Goal: Task Accomplishment & Management: Complete application form

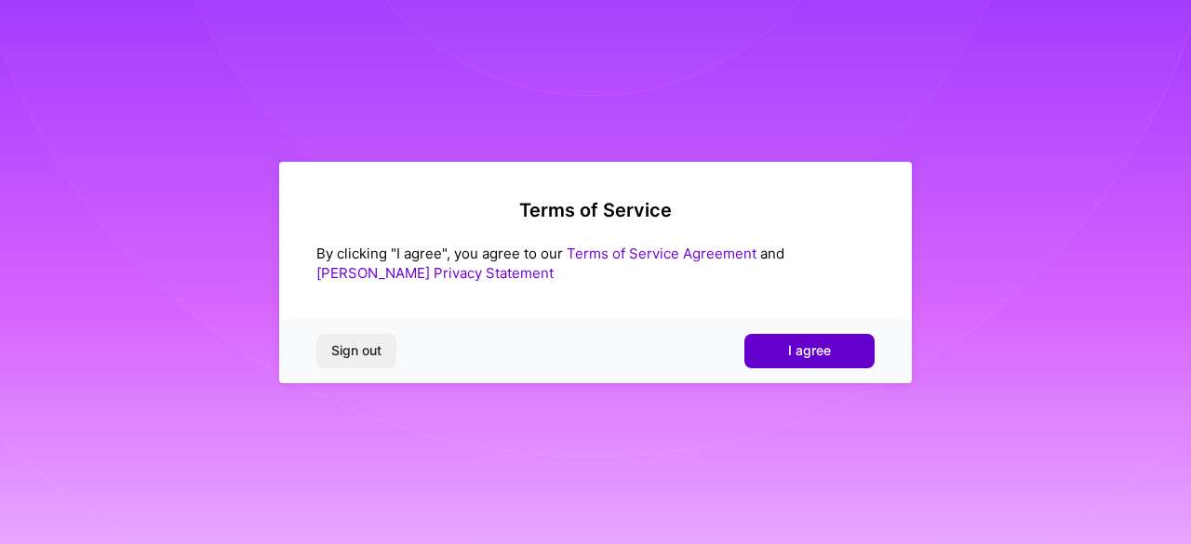
click at [812, 347] on span "I agree" at bounding box center [809, 351] width 43 height 19
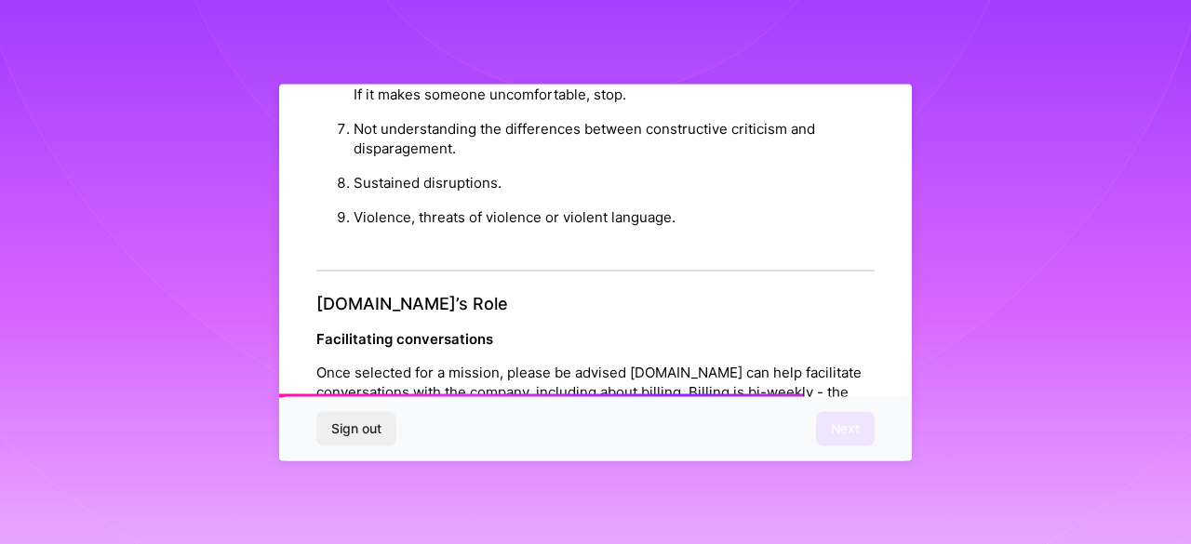
scroll to position [2260, 0]
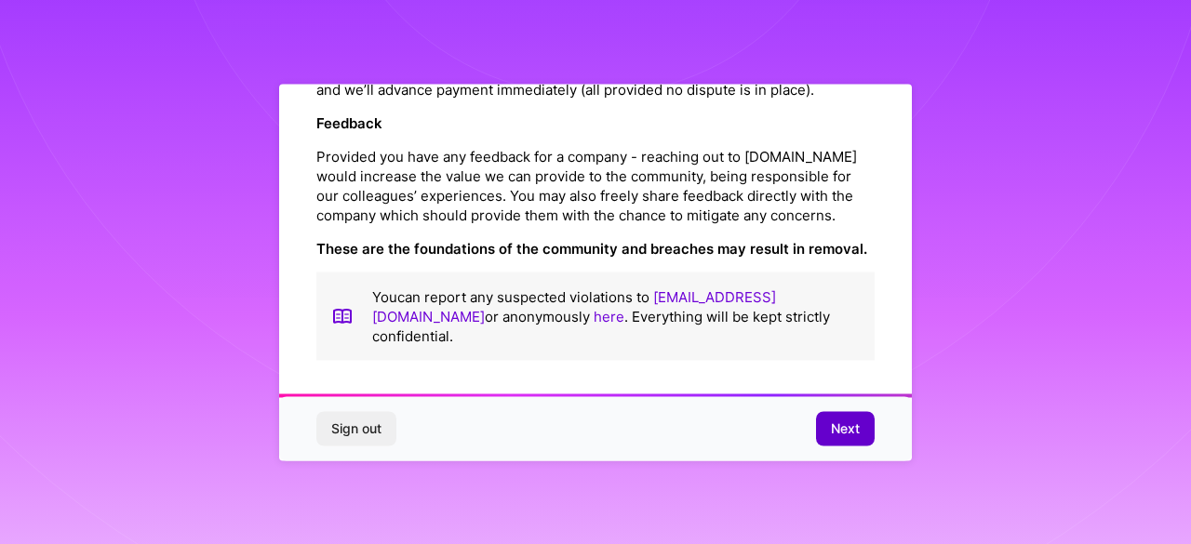
click at [827, 423] on button "Next" at bounding box center [845, 429] width 59 height 34
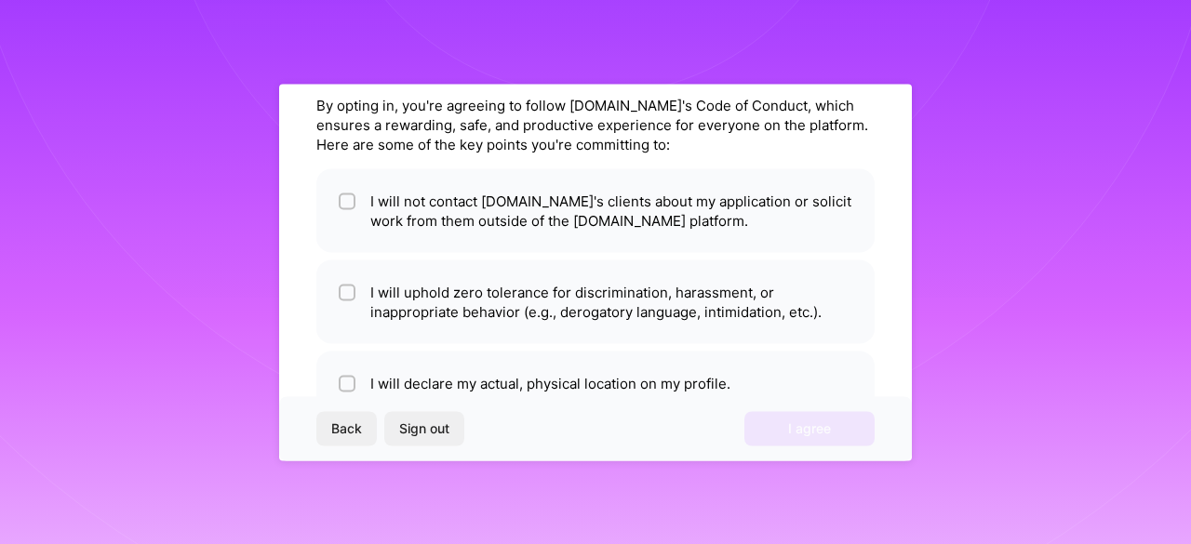
scroll to position [32, 0]
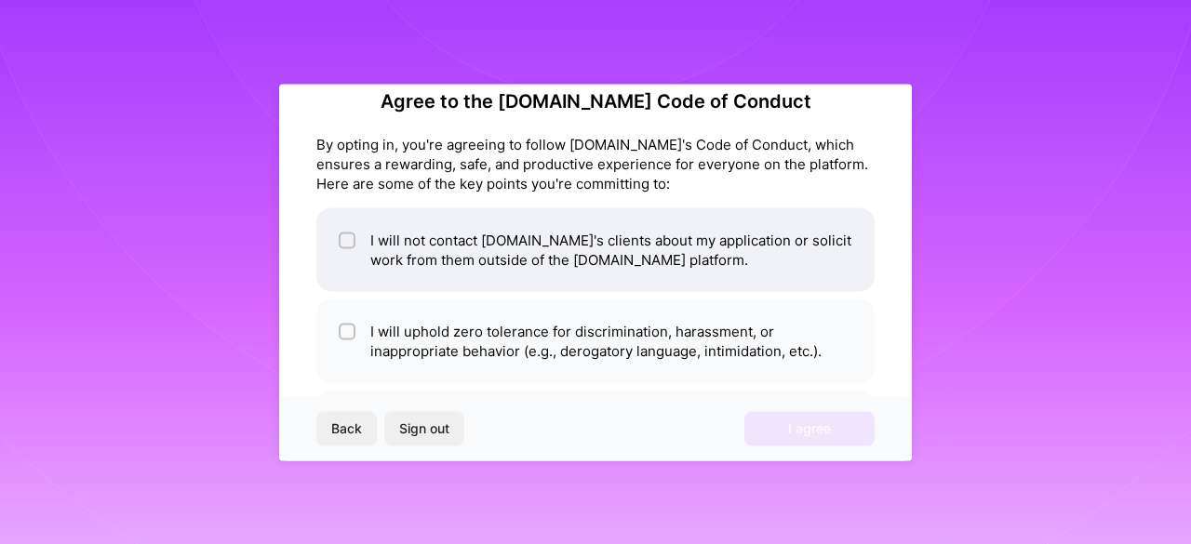
click at [352, 241] on input "checkbox" at bounding box center [349, 241] width 13 height 13
checkbox input "true"
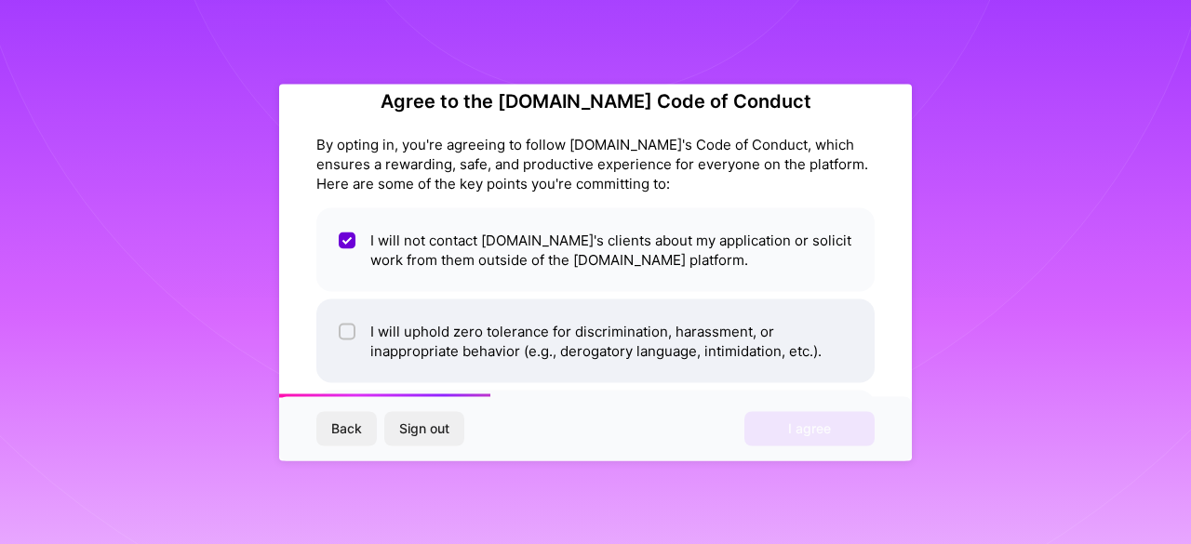
click at [341, 326] on div at bounding box center [347, 331] width 17 height 17
checkbox input "true"
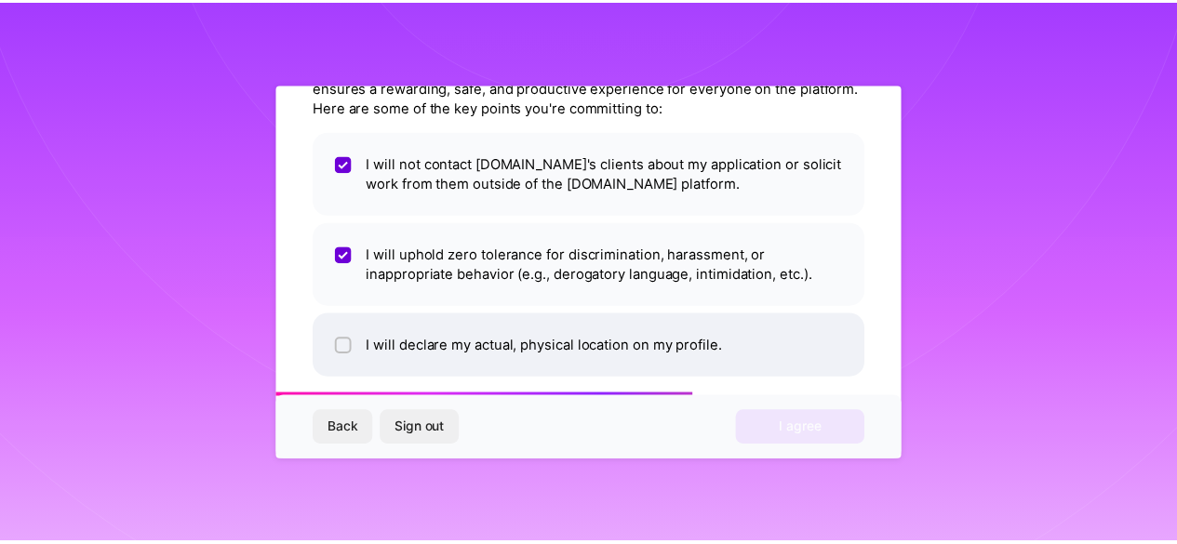
scroll to position [125, 0]
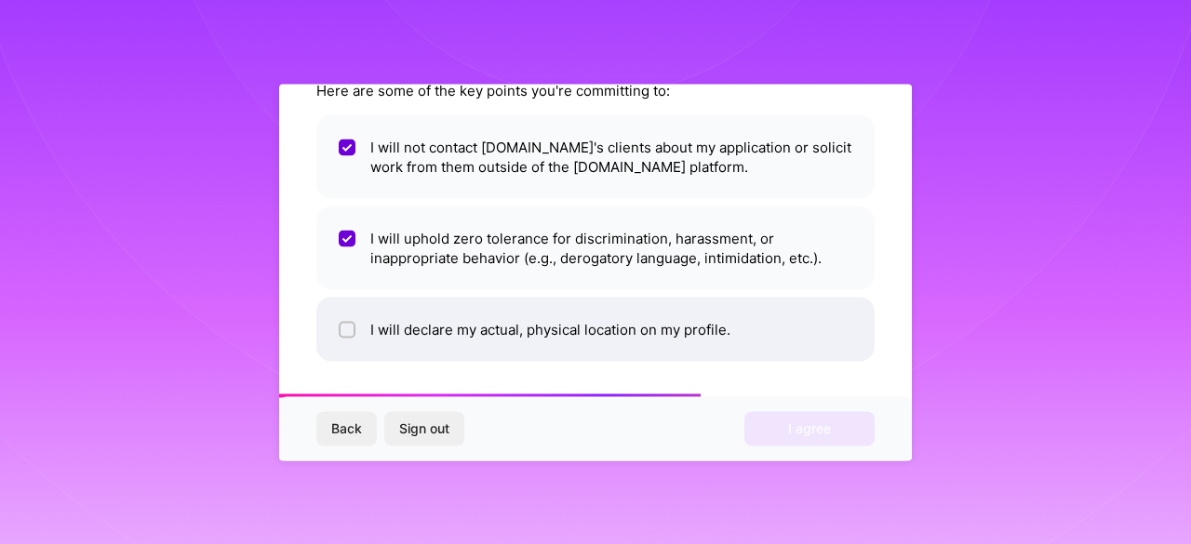
drag, startPoint x: 345, startPoint y: 339, endPoint x: 360, endPoint y: 341, distance: 15.0
click at [350, 340] on li "I will declare my actual, physical location on my profile." at bounding box center [595, 329] width 558 height 64
checkbox input "true"
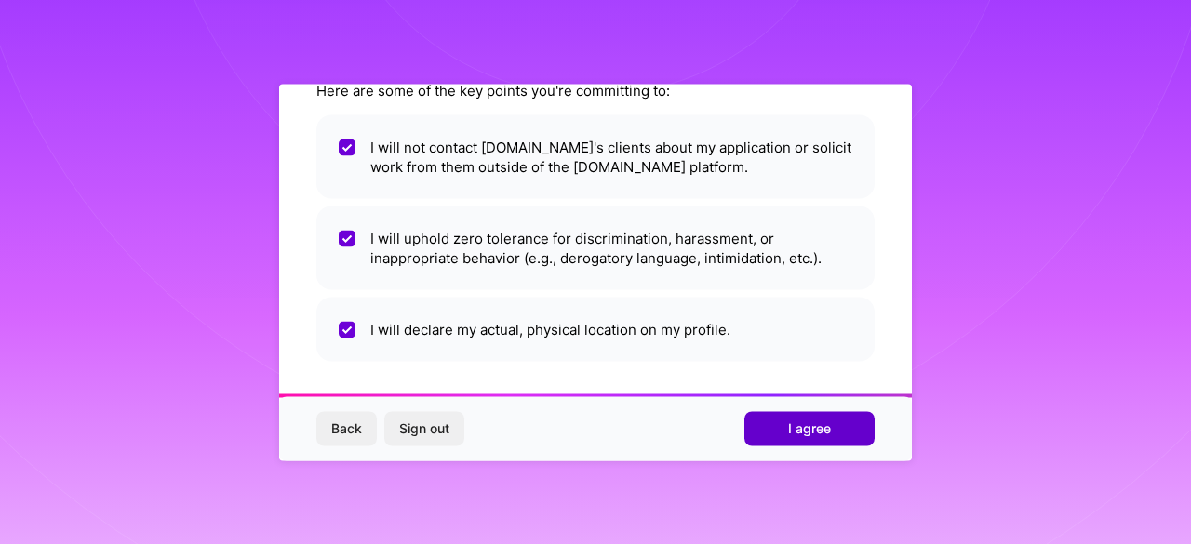
click at [813, 428] on span "I agree" at bounding box center [809, 429] width 43 height 19
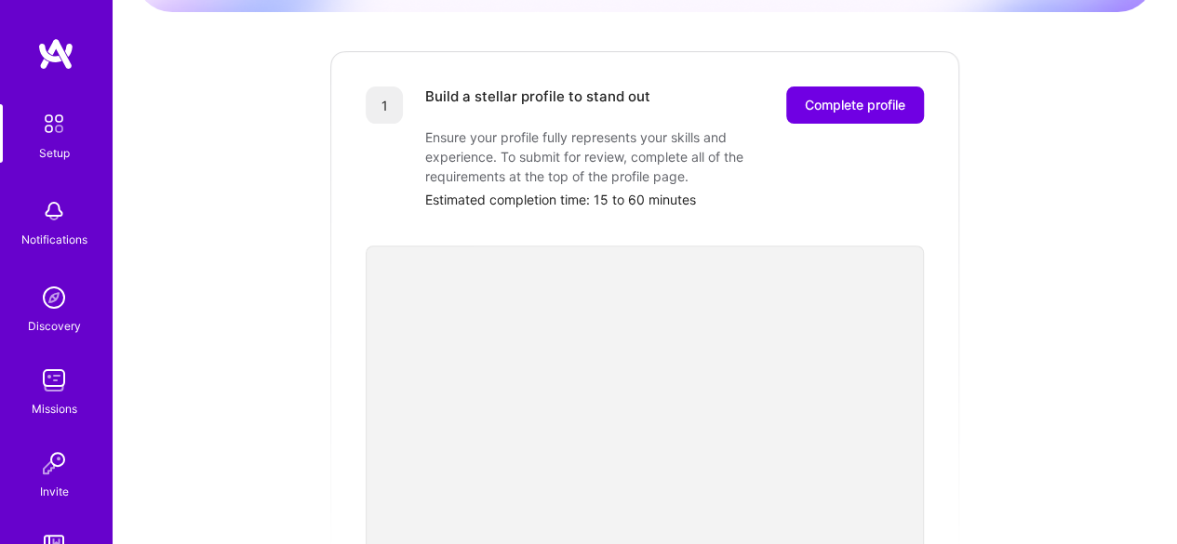
scroll to position [186, 0]
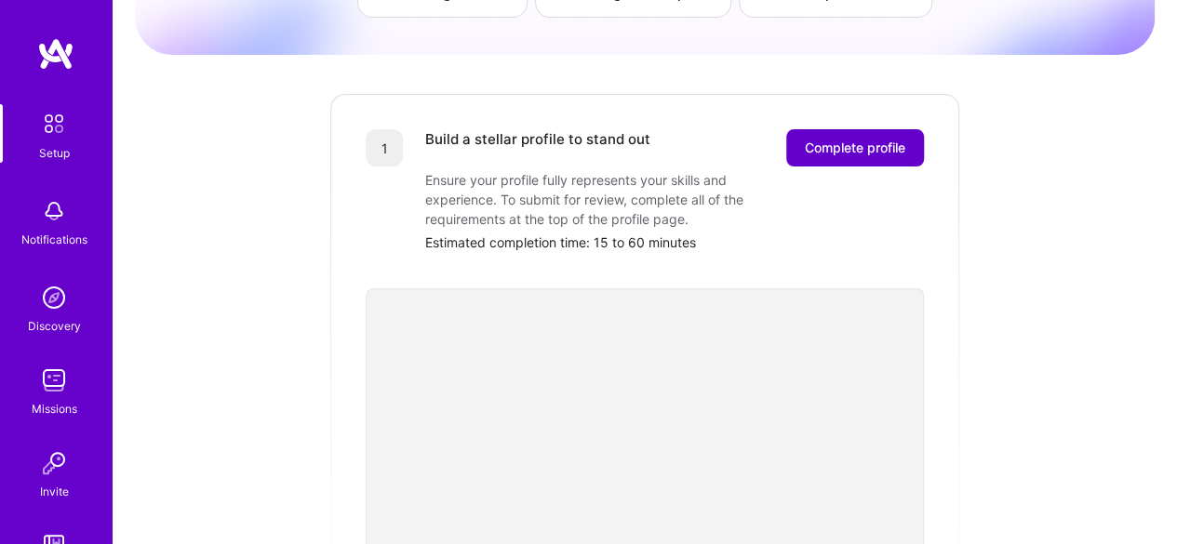
click at [836, 139] on span "Complete profile" at bounding box center [855, 148] width 101 height 19
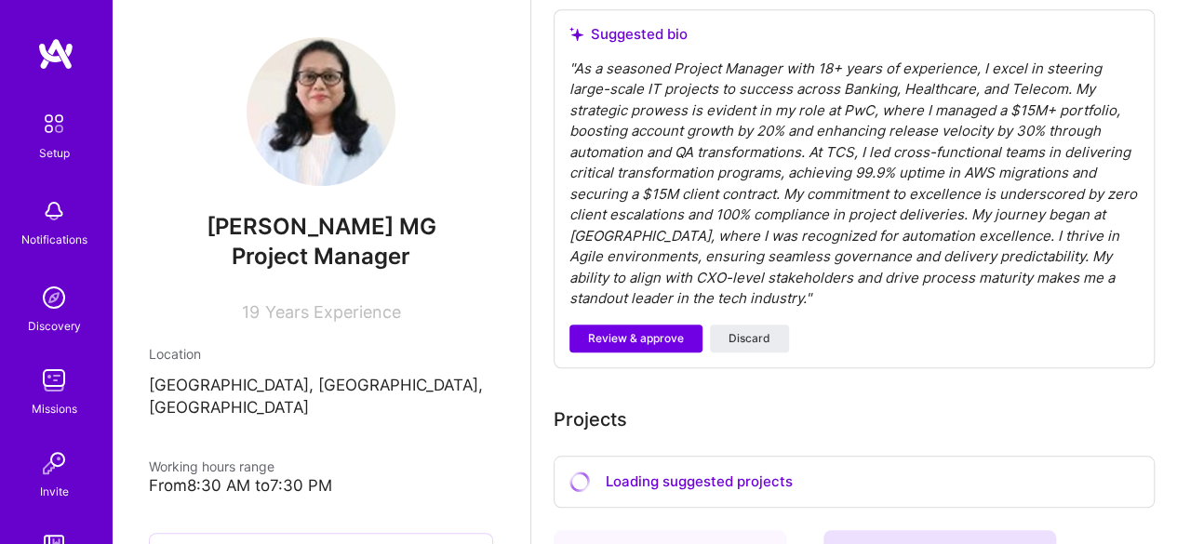
scroll to position [558, 0]
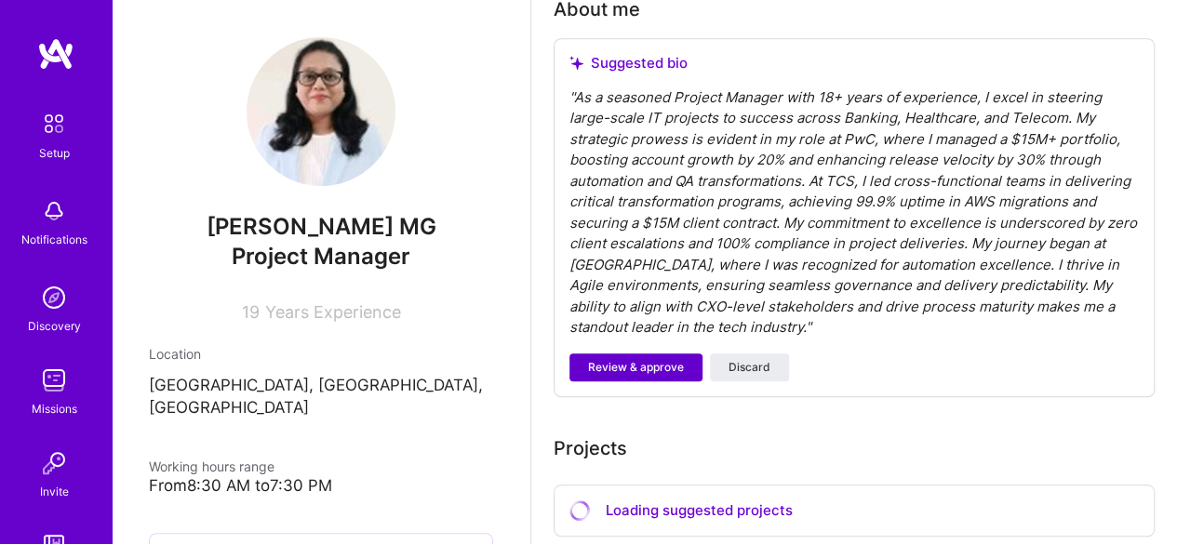
click at [649, 363] on span "Review & approve" at bounding box center [636, 367] width 96 height 17
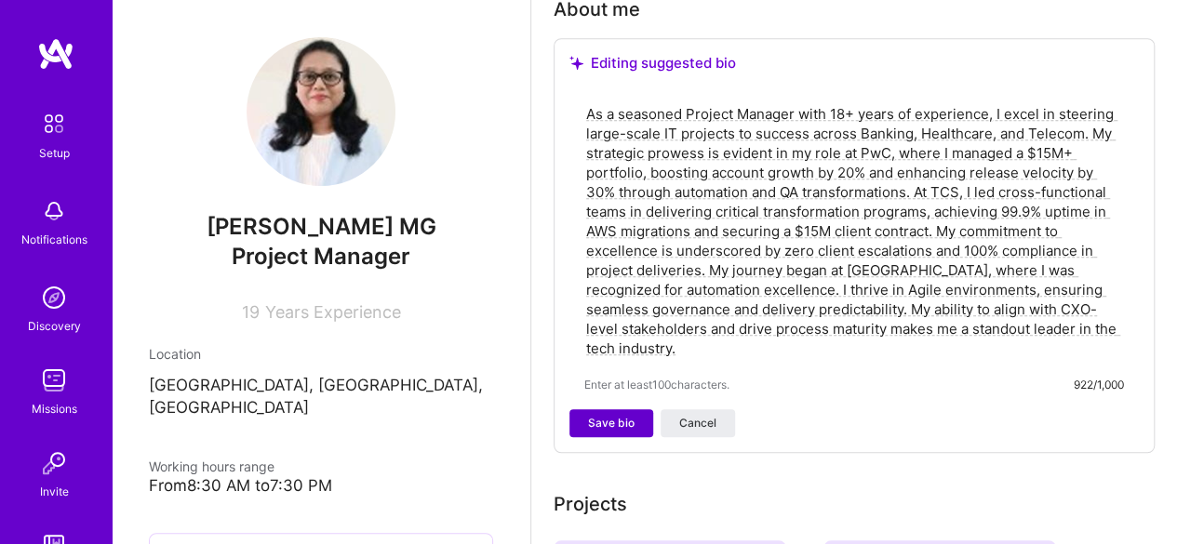
click at [600, 430] on span "Save bio" at bounding box center [611, 423] width 47 height 17
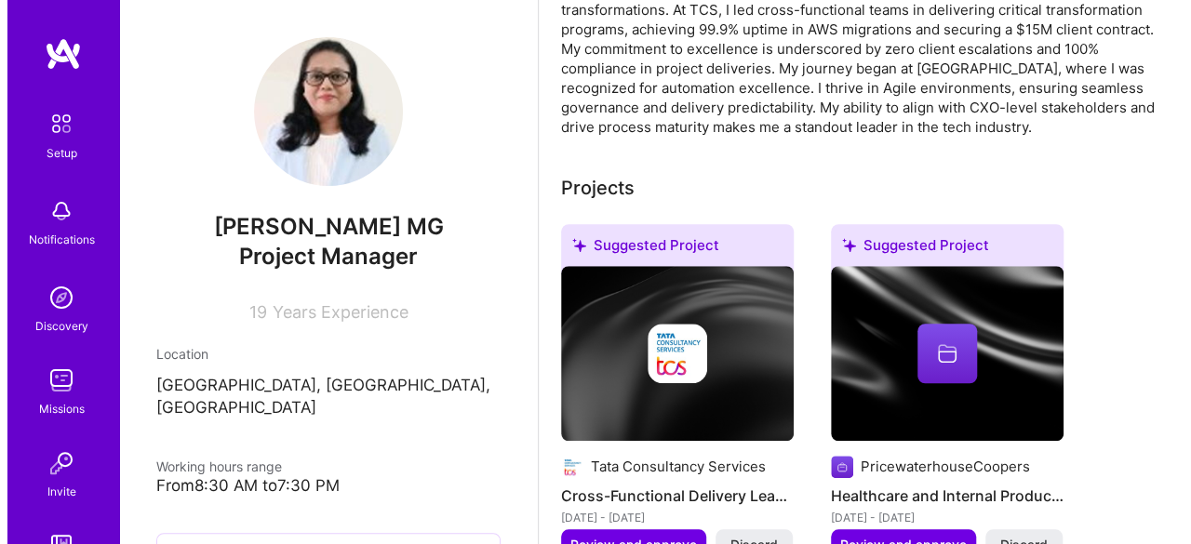
scroll to position [838, 0]
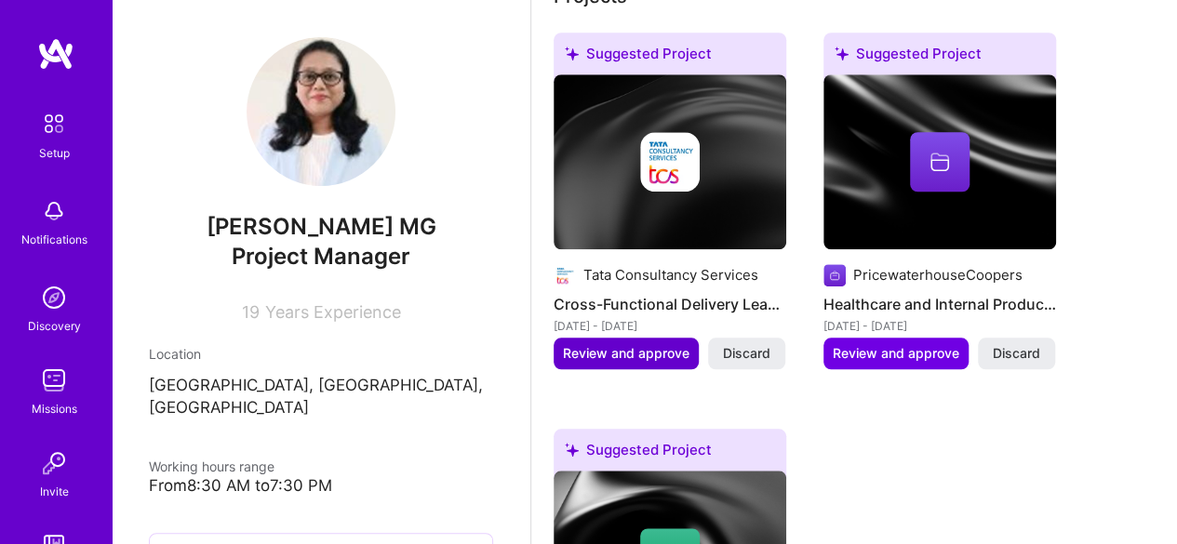
click at [661, 356] on span "Review and approve" at bounding box center [626, 353] width 127 height 19
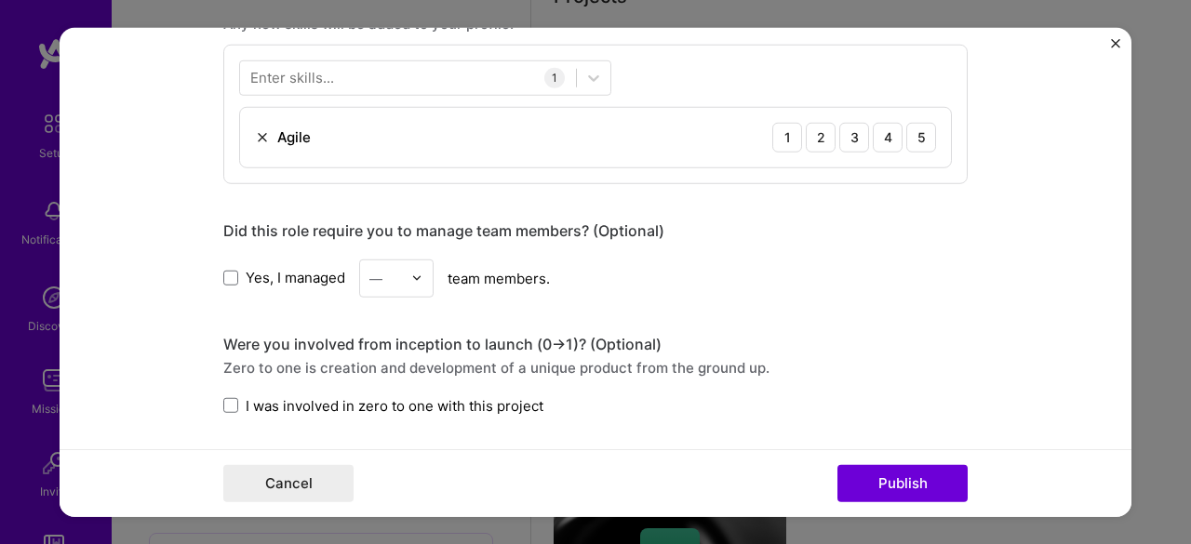
scroll to position [1024, 0]
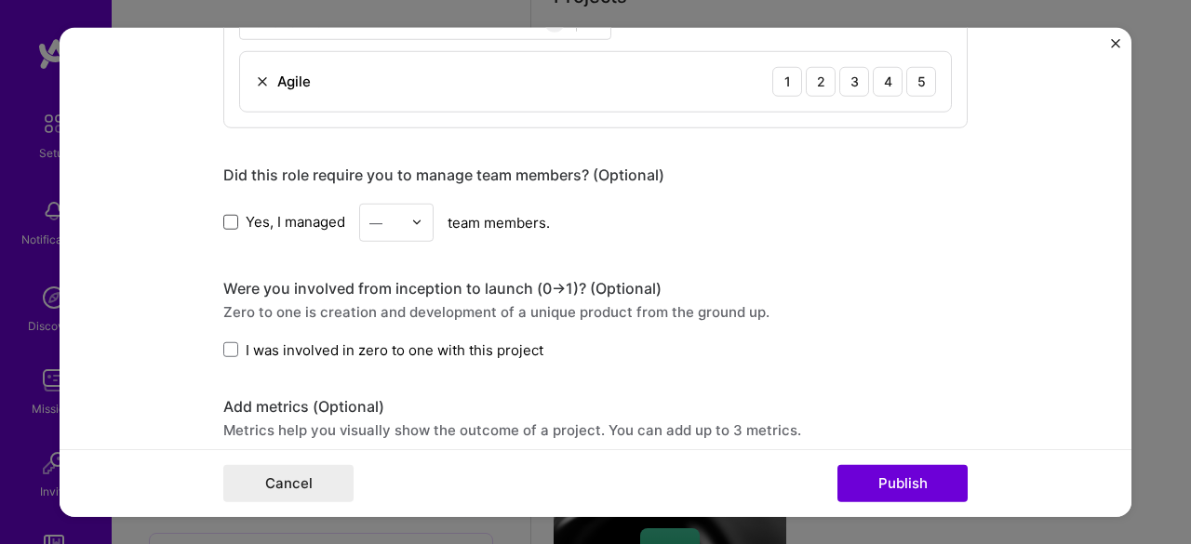
click at [229, 218] on span at bounding box center [230, 222] width 15 height 15
click at [0, 0] on input "Yes, I managed" at bounding box center [0, 0] width 0 height 0
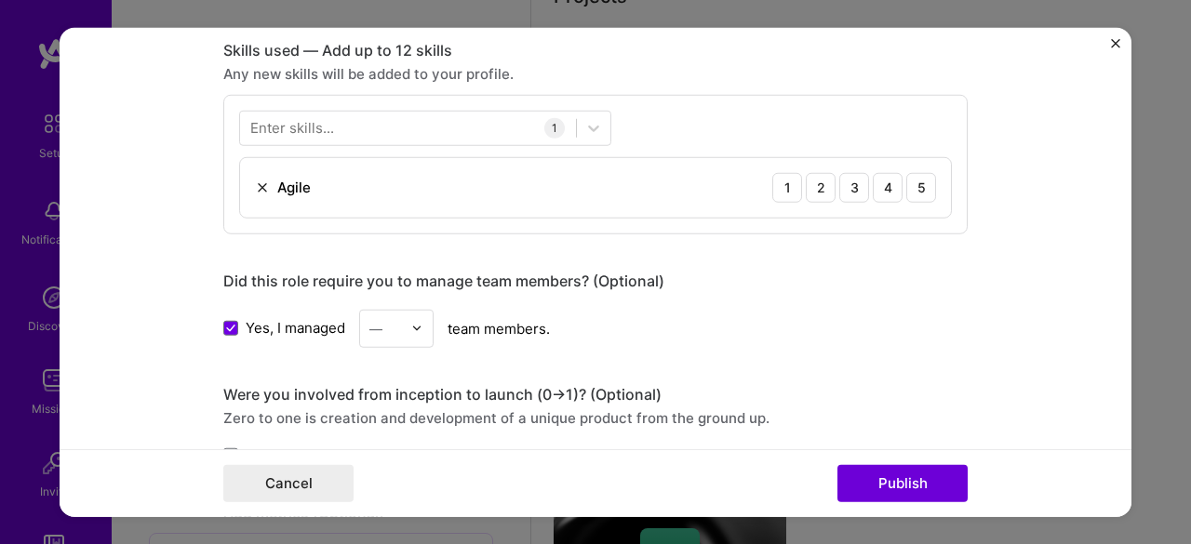
scroll to position [1117, 0]
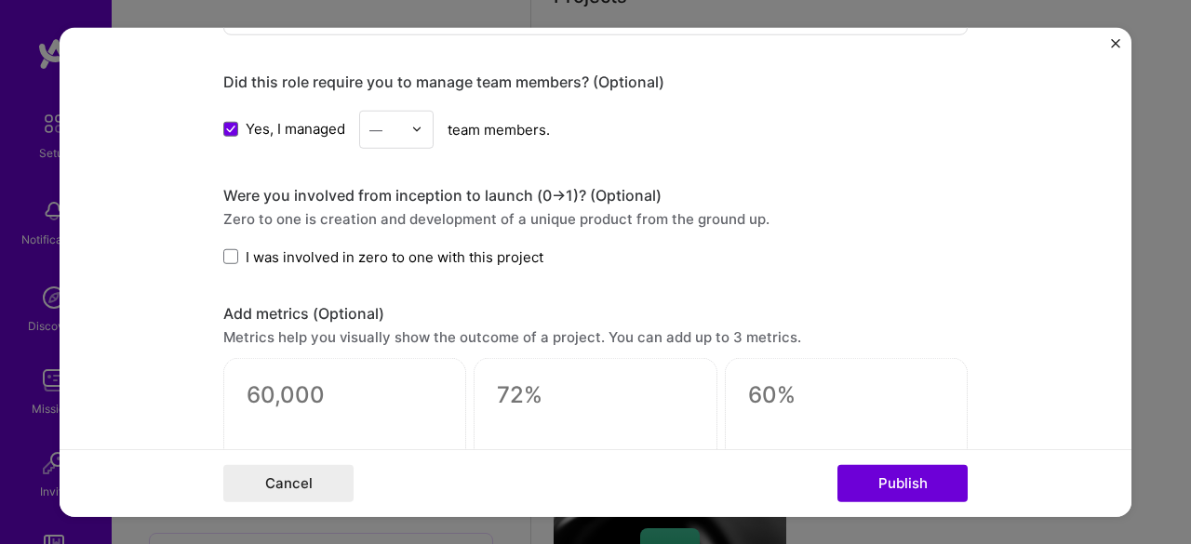
click at [416, 128] on img at bounding box center [416, 129] width 11 height 11
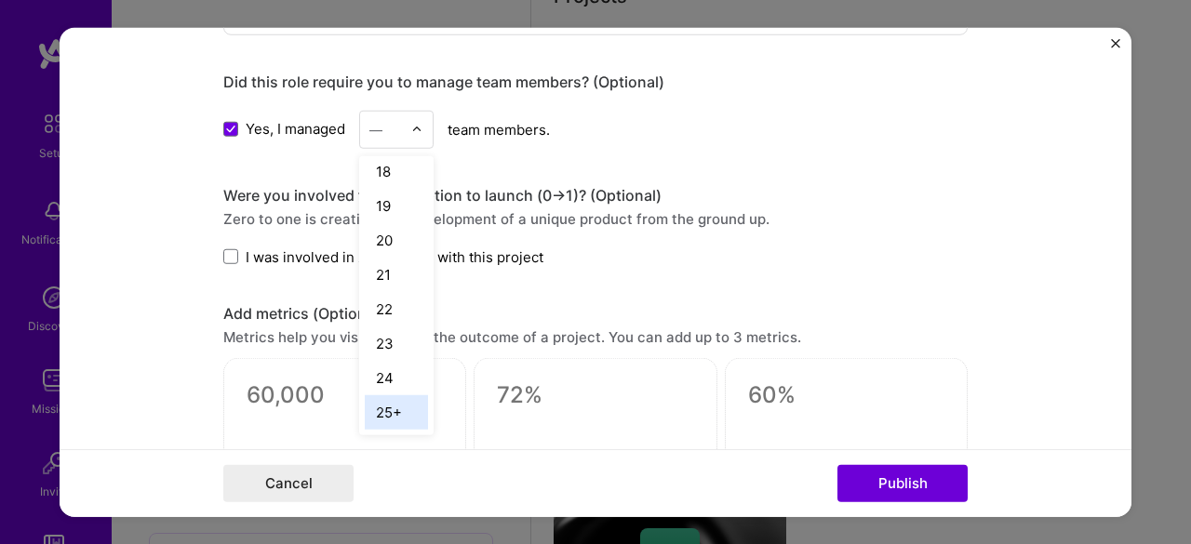
click at [392, 405] on div "25+" at bounding box center [396, 412] width 63 height 34
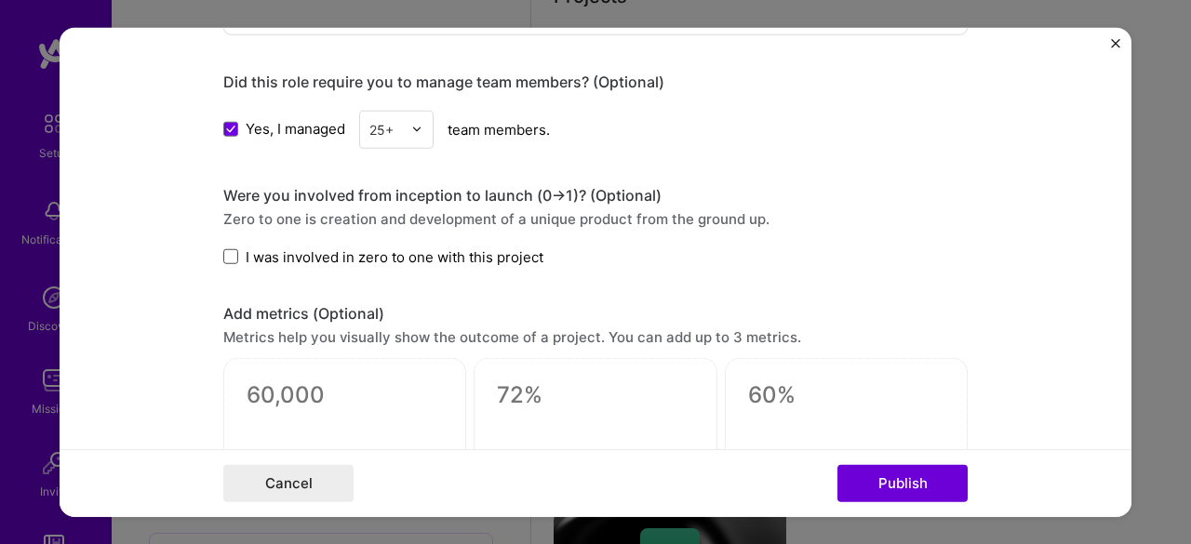
click at [223, 249] on span at bounding box center [230, 256] width 15 height 15
click at [0, 0] on input "I was involved in zero to one with this project" at bounding box center [0, 0] width 0 height 0
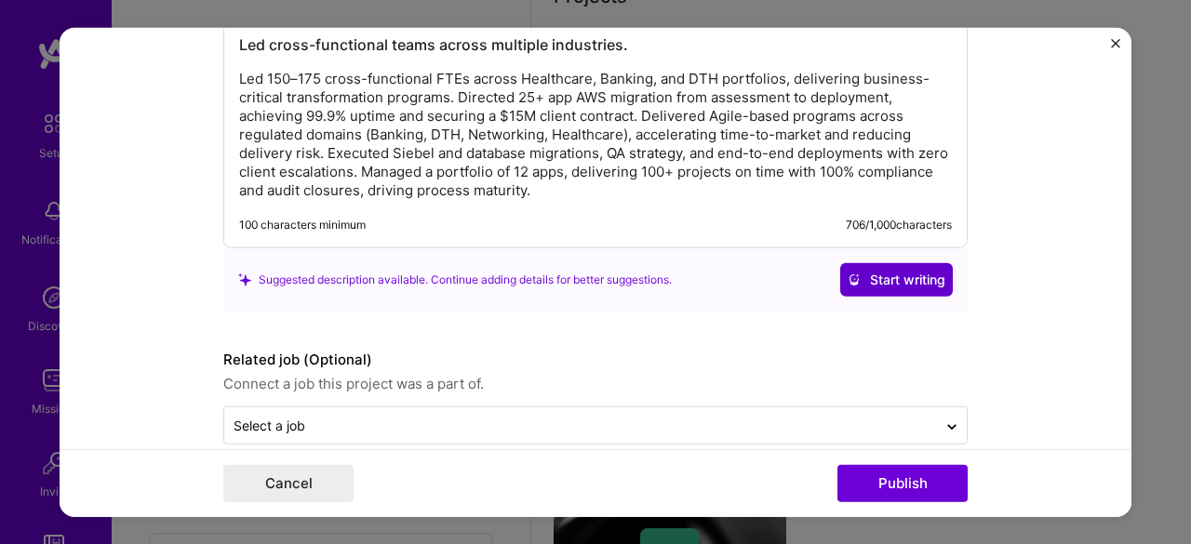
scroll to position [1739, 0]
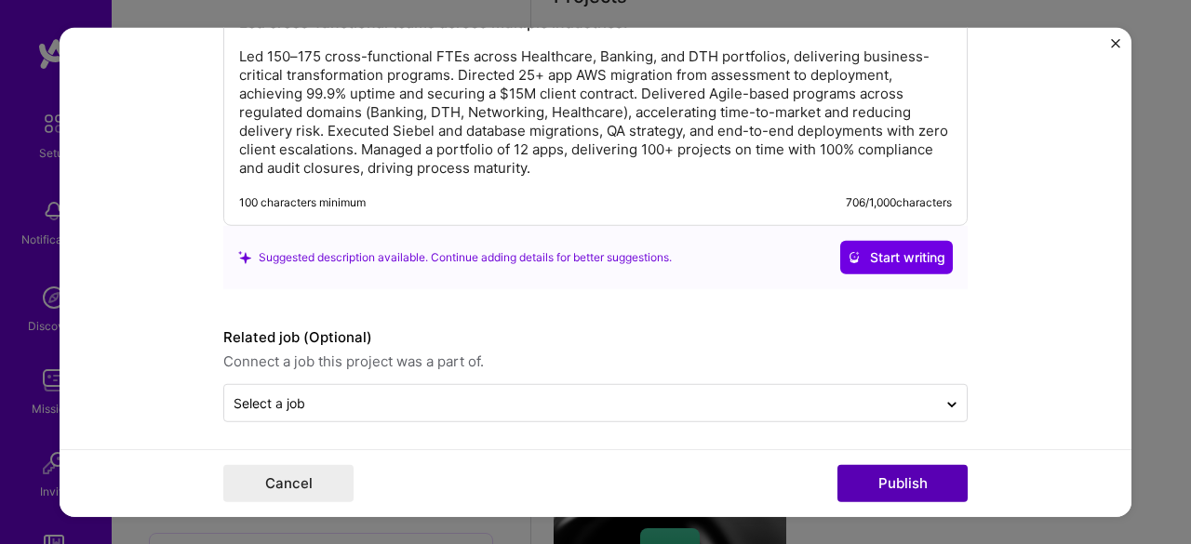
click at [930, 487] on button "Publish" at bounding box center [903, 483] width 130 height 37
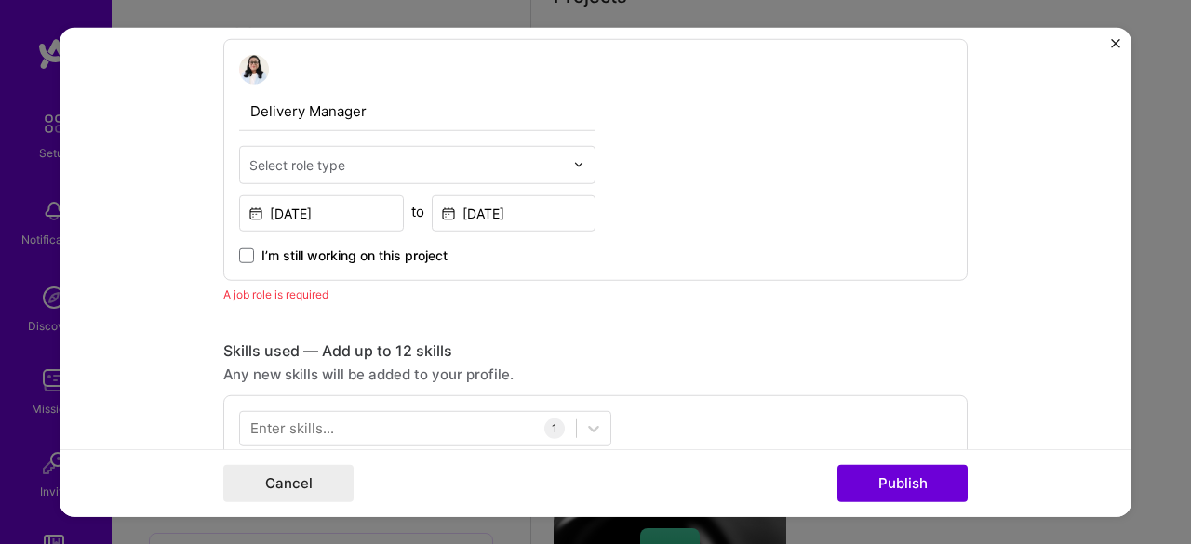
scroll to position [625, 0]
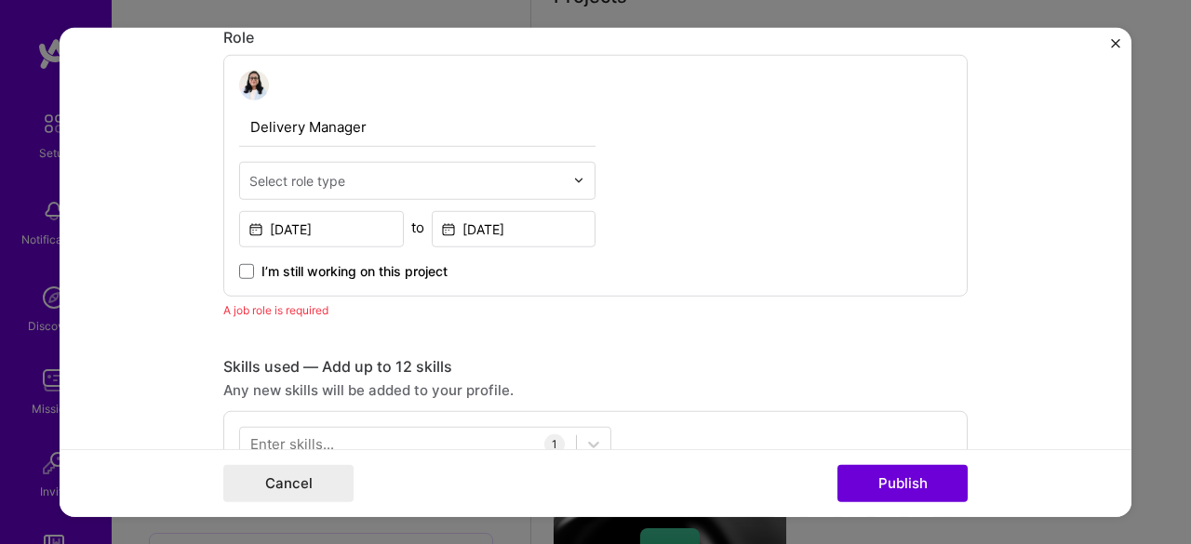
click at [443, 178] on input "text" at bounding box center [406, 180] width 315 height 20
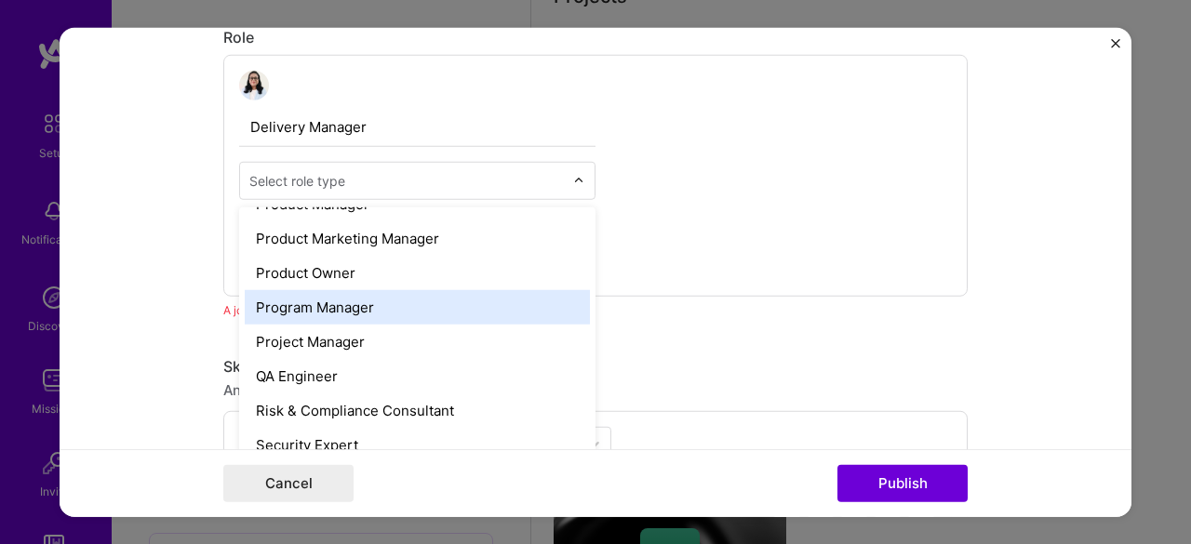
scroll to position [1768, 0]
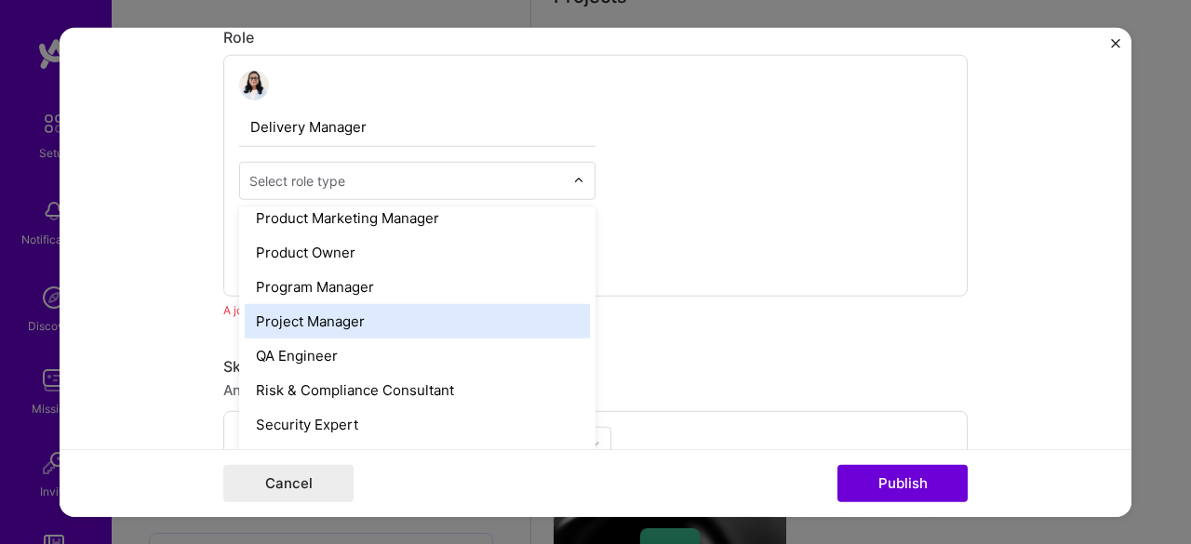
click at [301, 309] on div "Project Manager" at bounding box center [417, 320] width 345 height 34
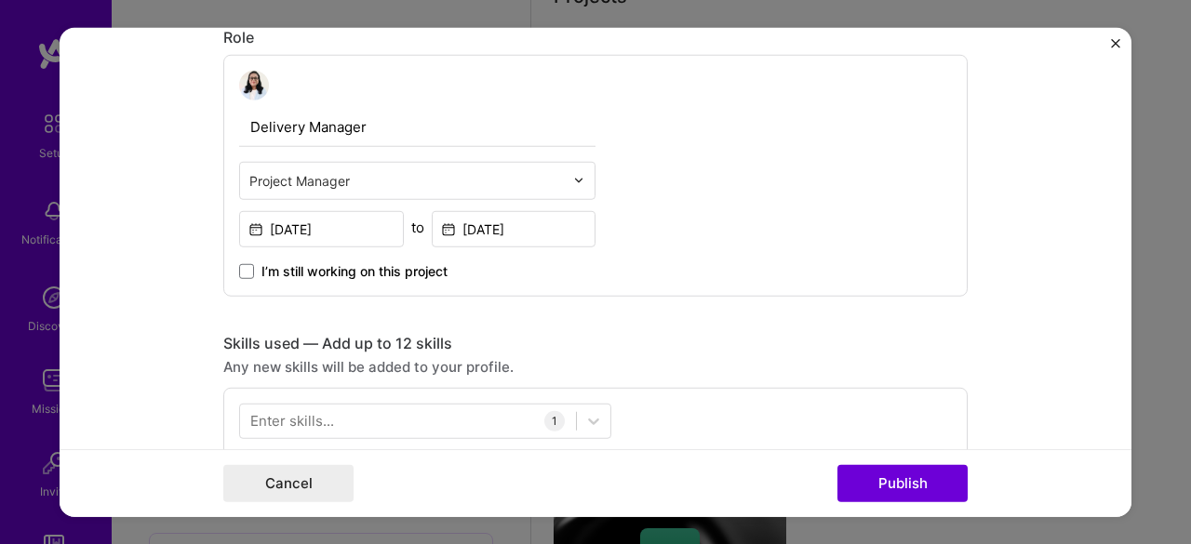
click at [736, 336] on div "Skills used — Add up to 12 skills" at bounding box center [595, 343] width 745 height 20
click at [900, 490] on button "Publish" at bounding box center [903, 483] width 130 height 37
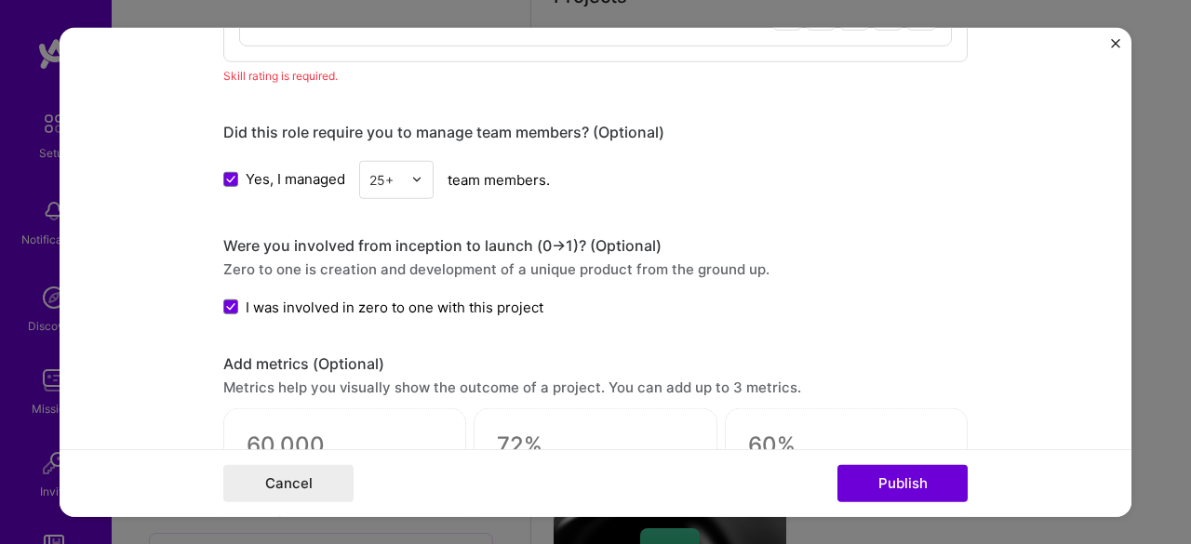
scroll to position [1208, 0]
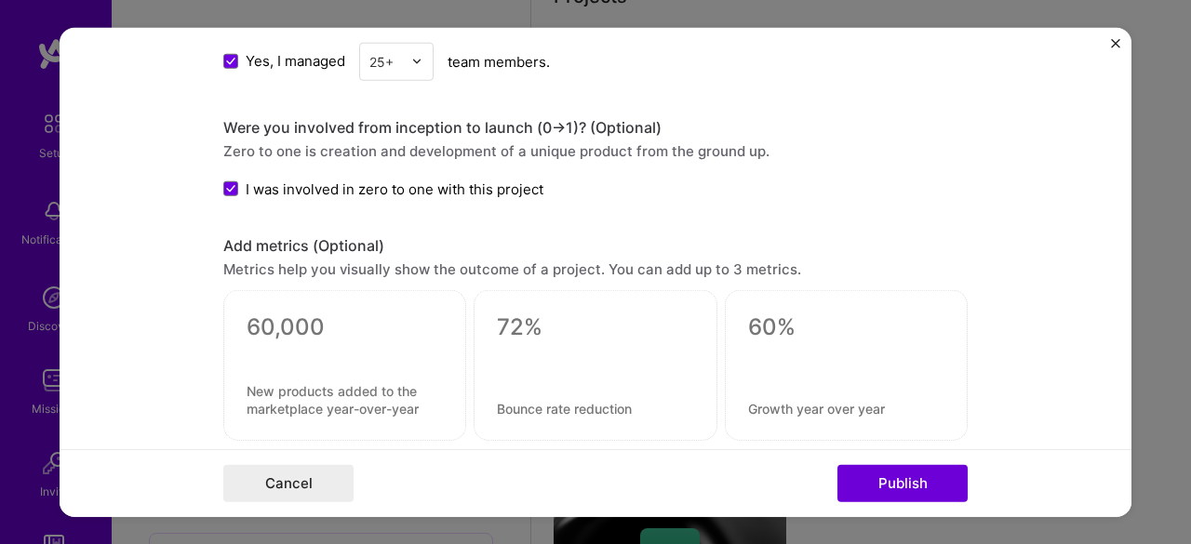
click at [1113, 40] on img "Close" at bounding box center [1115, 42] width 9 height 9
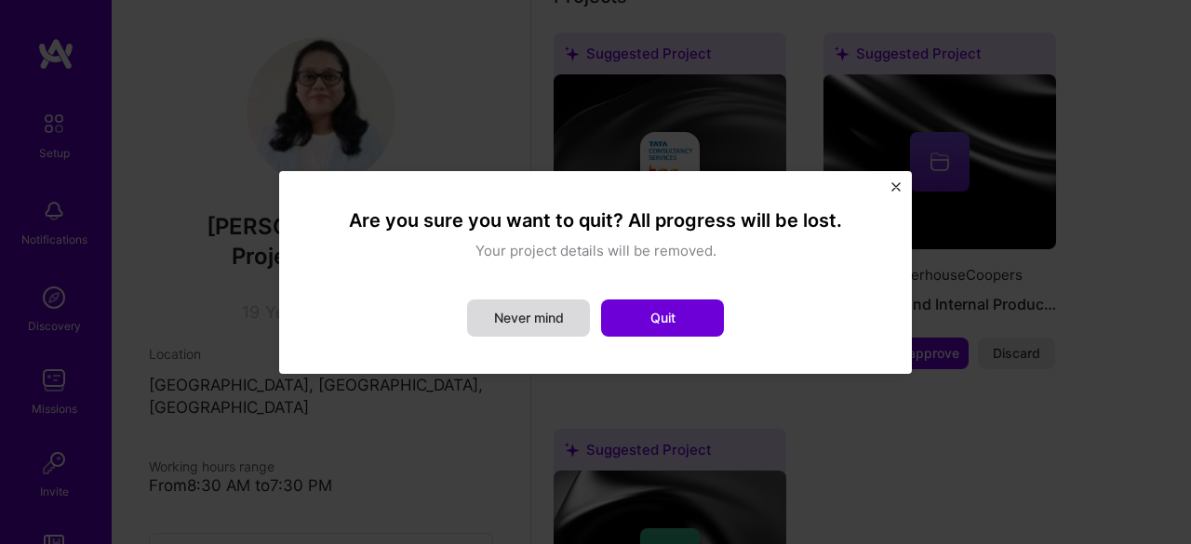
click at [533, 310] on button "Never mind" at bounding box center [528, 318] width 123 height 37
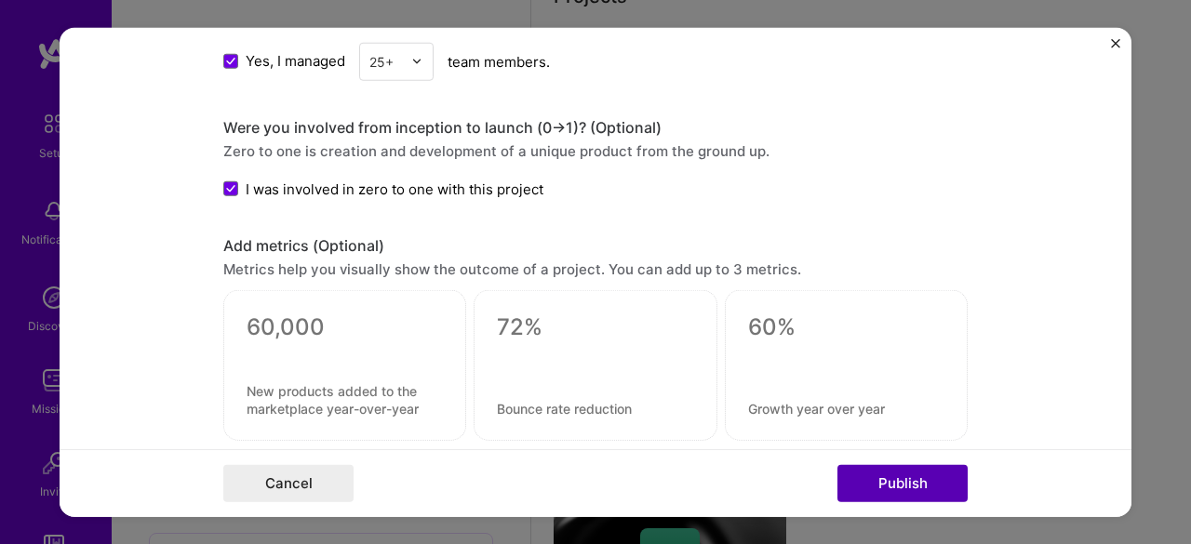
click at [906, 483] on button "Publish" at bounding box center [903, 483] width 130 height 37
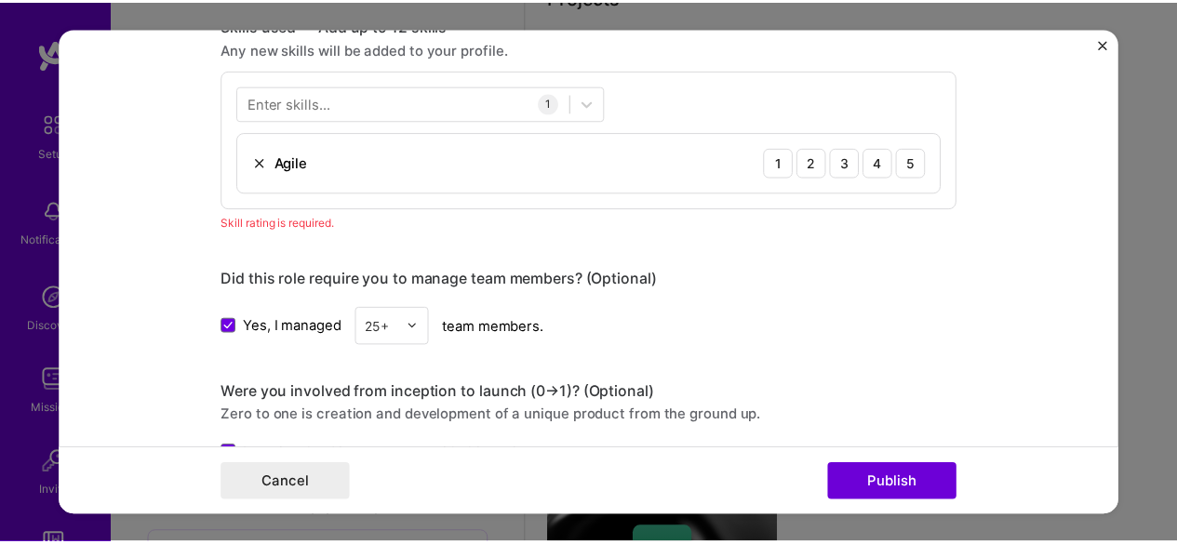
scroll to position [929, 0]
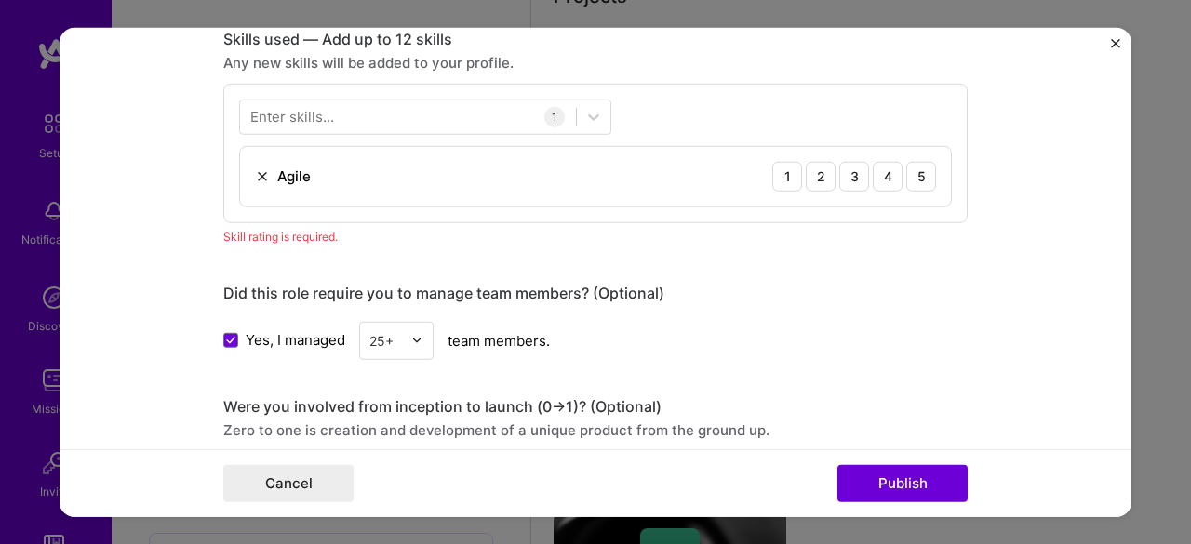
click at [1117, 46] on img "Close" at bounding box center [1115, 42] width 9 height 9
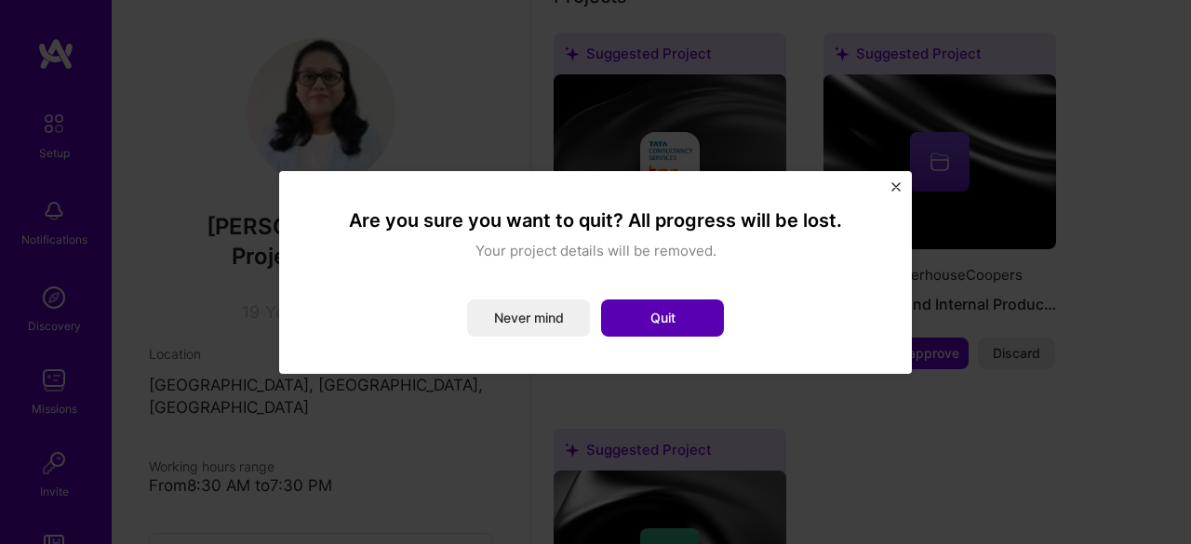
click at [692, 310] on button "Quit" at bounding box center [662, 318] width 123 height 37
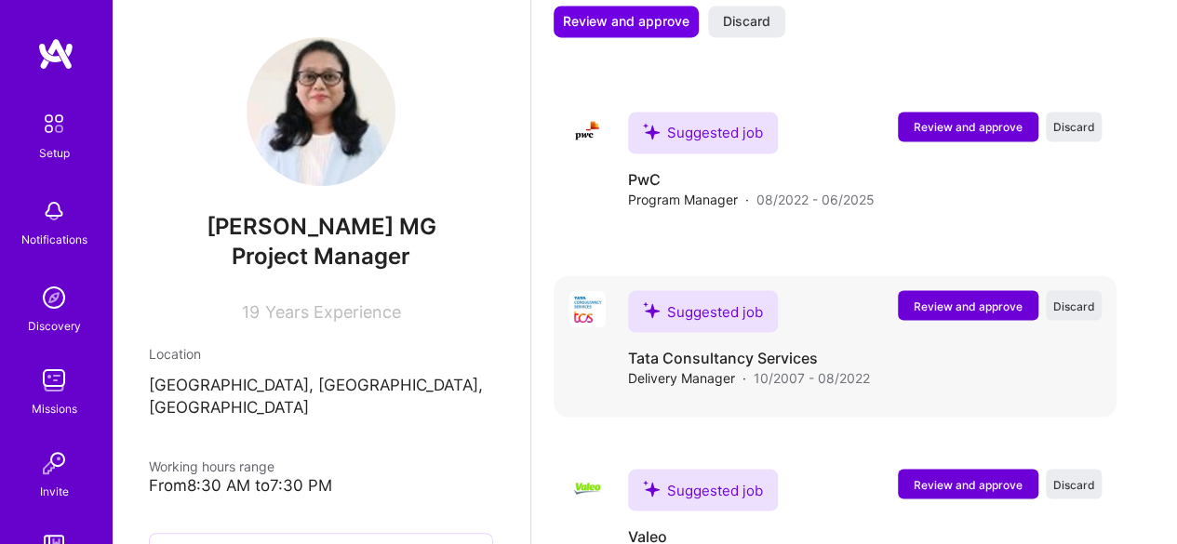
scroll to position [1678, 0]
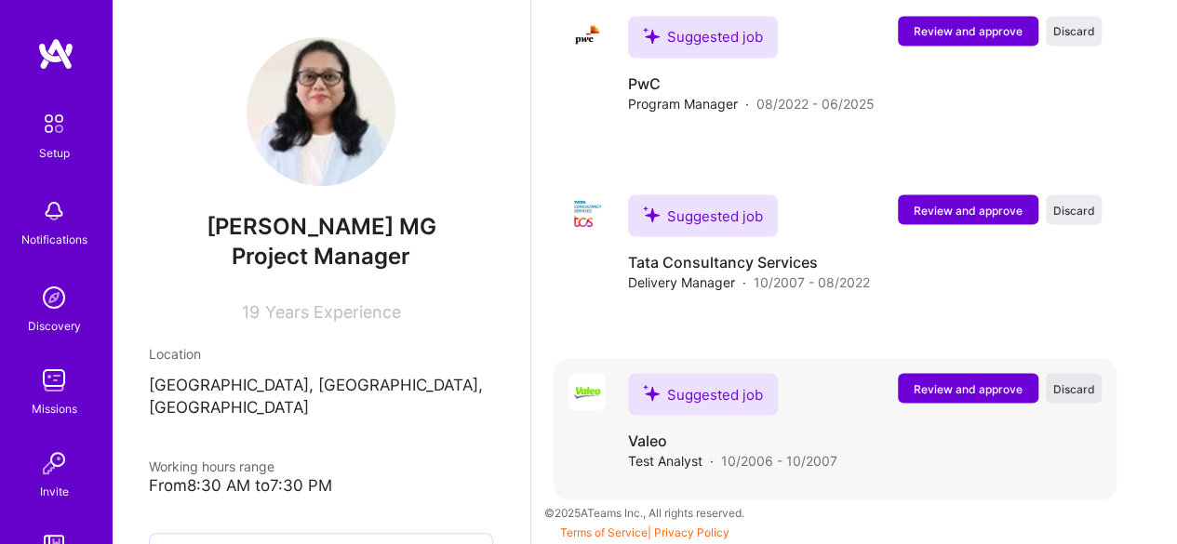
click at [1095, 387] on span "Discard" at bounding box center [1075, 389] width 42 height 16
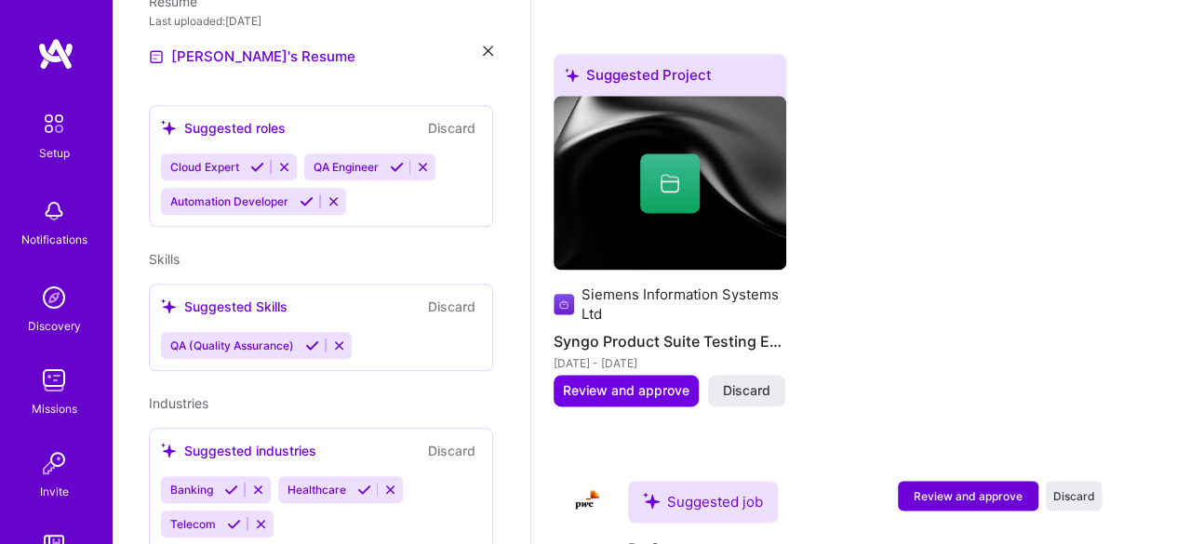
scroll to position [692, 0]
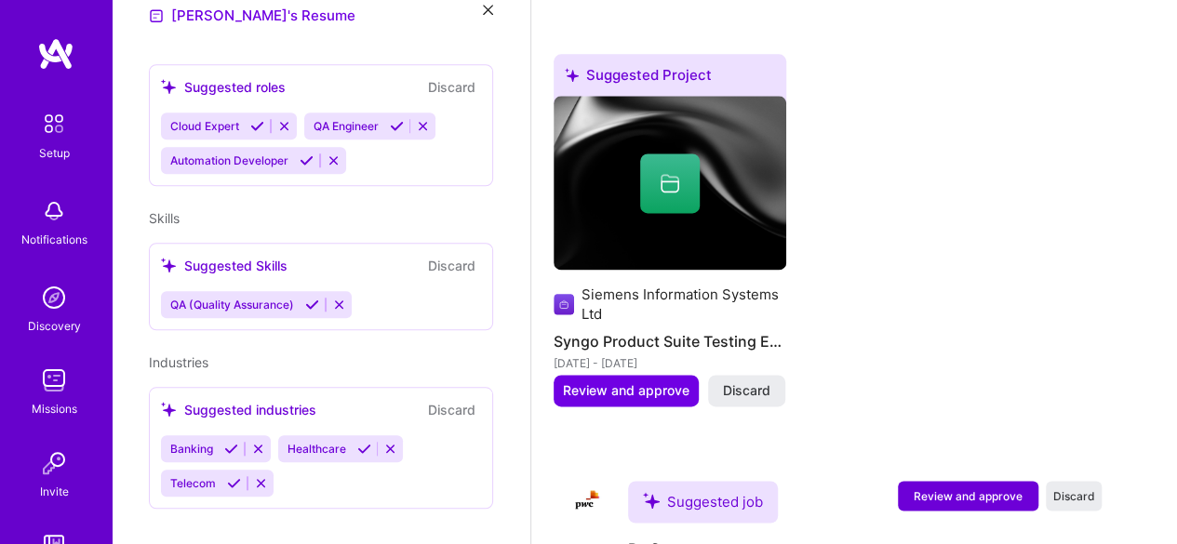
click at [961, 276] on div "Suggested Project Tata Consultancy Services Cross-Functional Delivery Leadershi…" at bounding box center [854, 43] width 601 height 772
